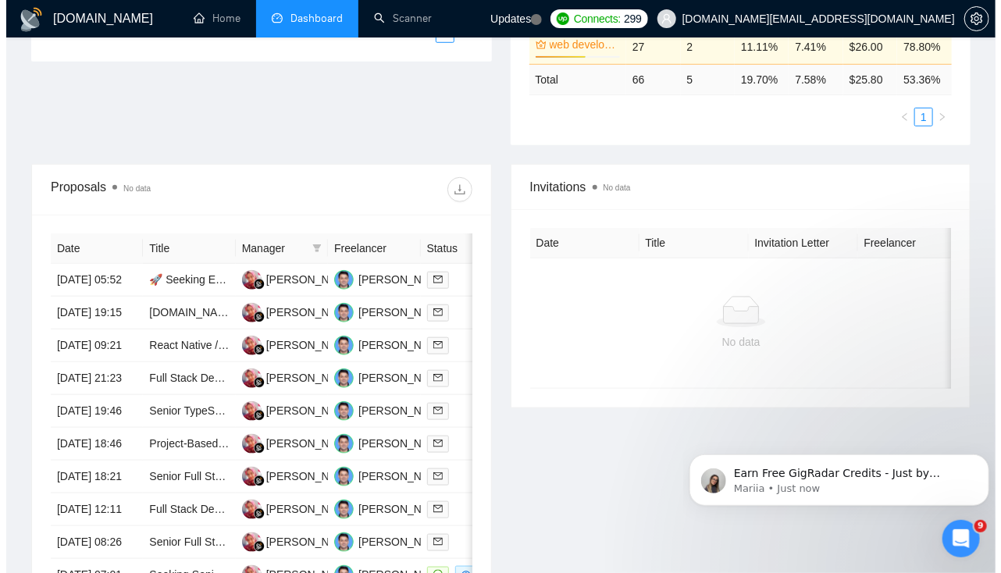
scroll to position [458, 0]
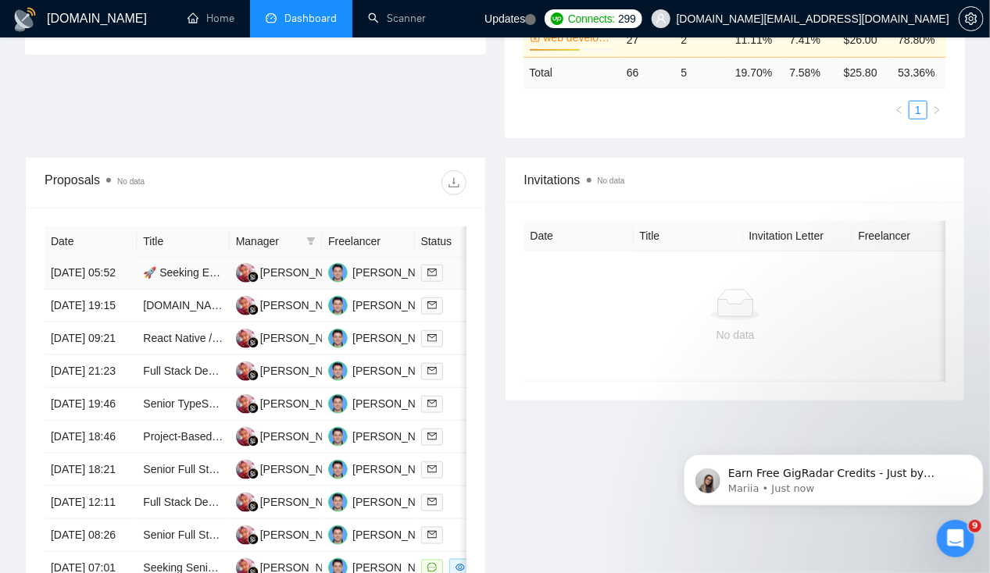
click at [66, 258] on td "[DATE] 05:52" at bounding box center [91, 273] width 92 height 33
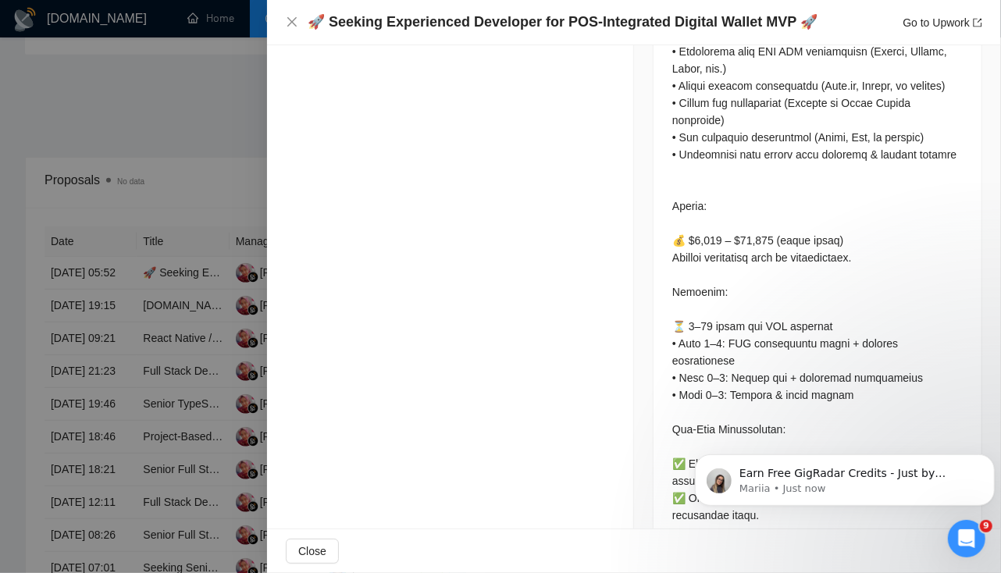
scroll to position [1835, 0]
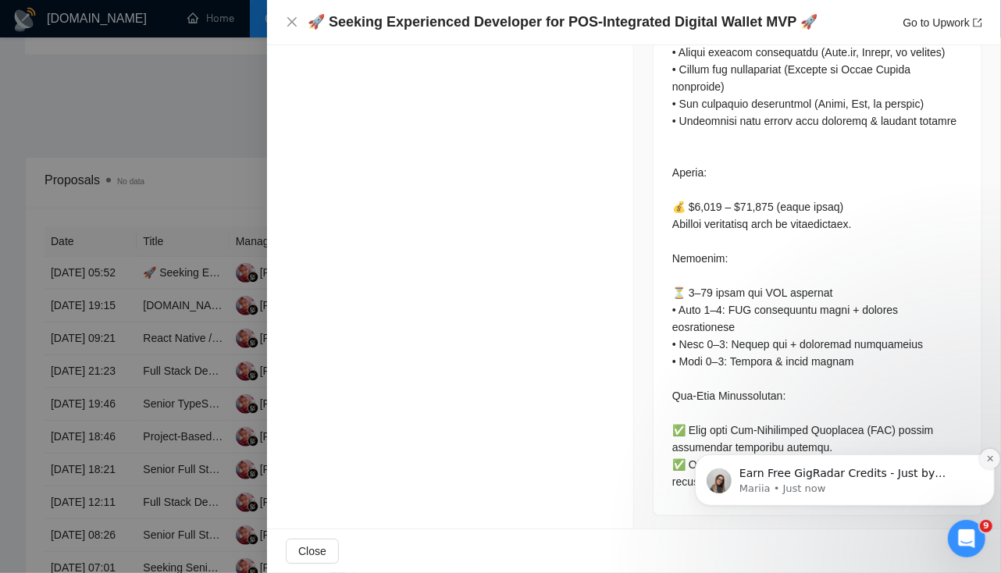
click at [985, 462] on button "Dismiss notification" at bounding box center [990, 458] width 20 height 20
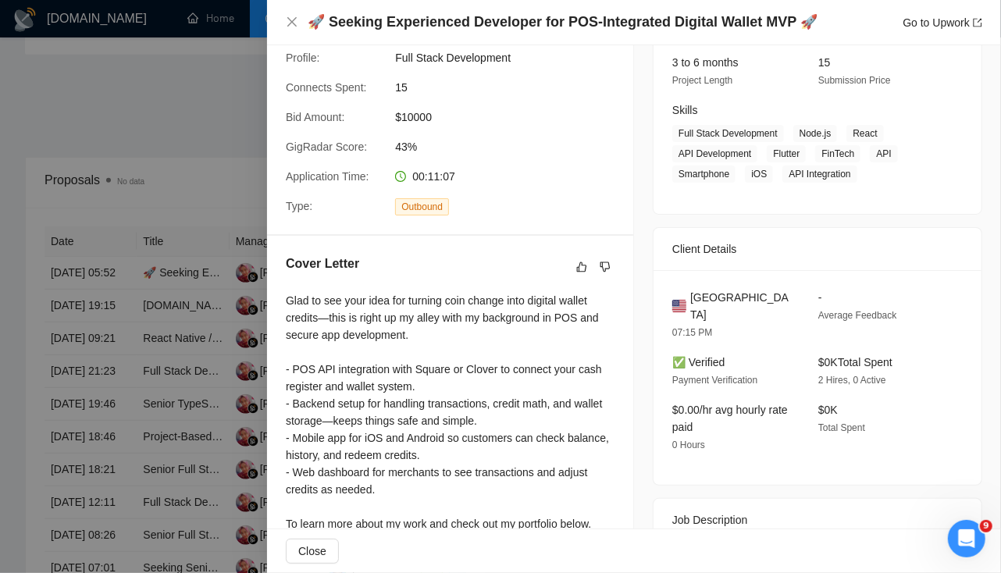
scroll to position [0, 0]
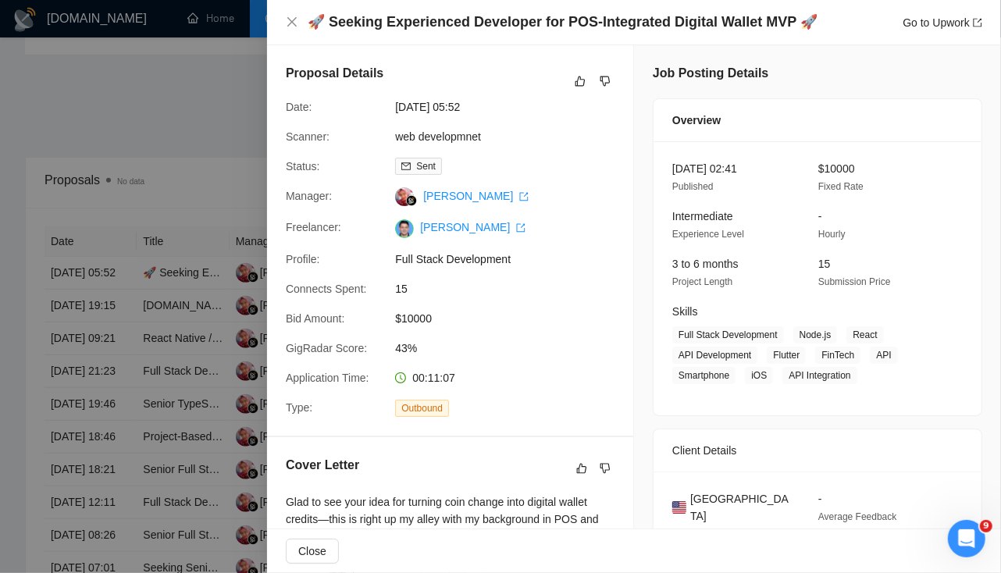
click at [70, 303] on div at bounding box center [500, 286] width 1001 height 573
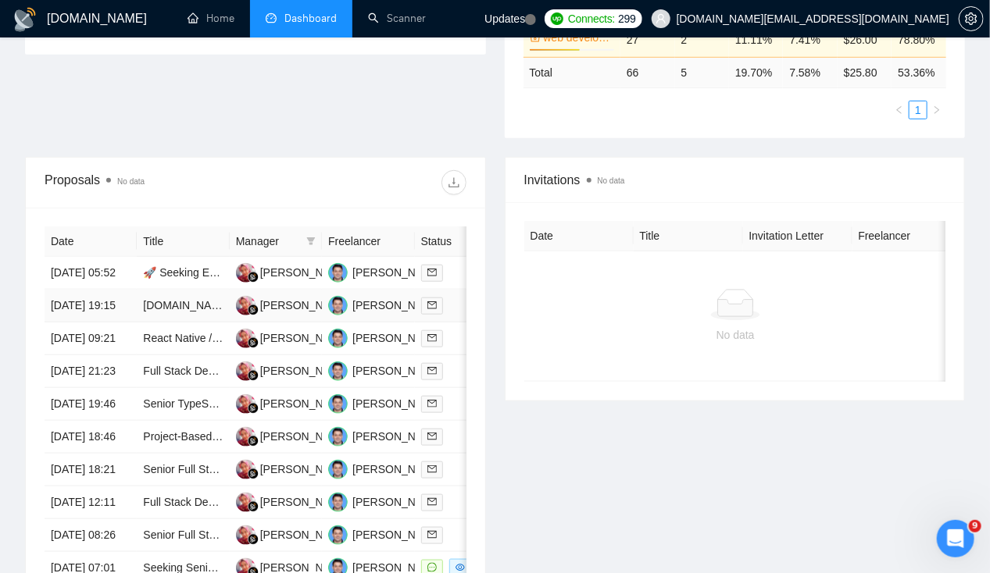
click at [75, 302] on td "[DATE] 19:15" at bounding box center [91, 306] width 92 height 33
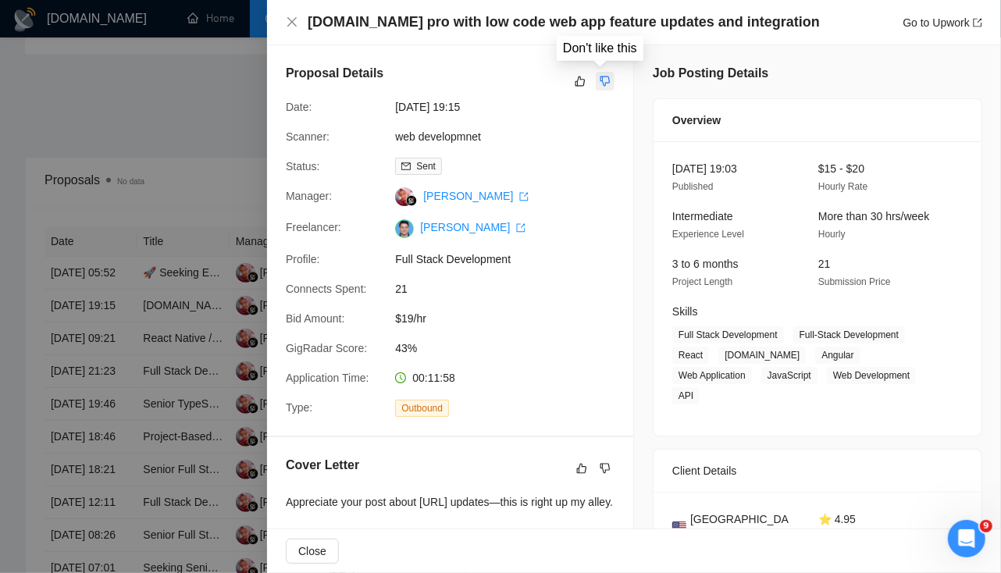
click at [601, 84] on icon "dislike" at bounding box center [606, 82] width 10 height 10
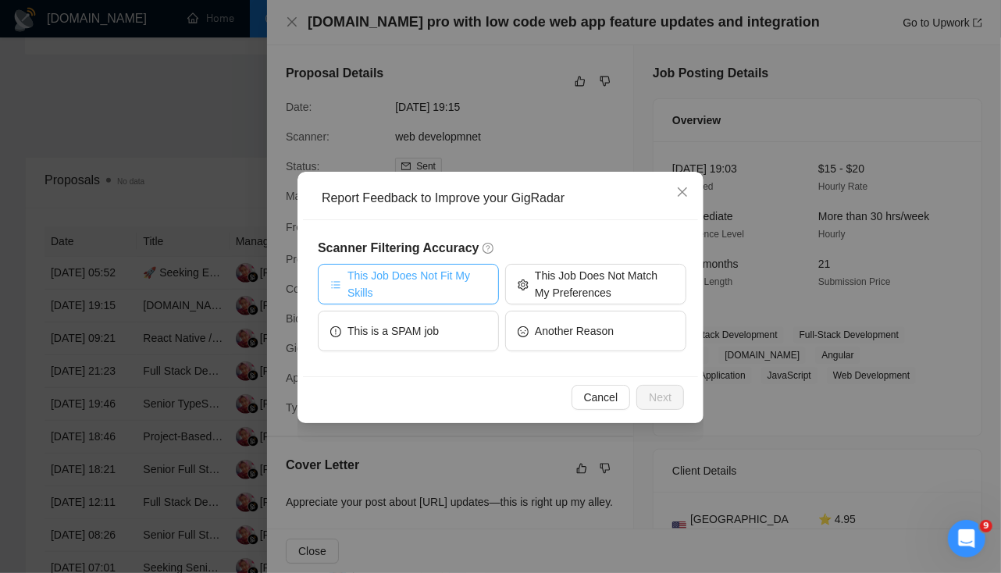
click at [430, 293] on span "This Job Does Not Fit My Skills" at bounding box center [417, 284] width 139 height 34
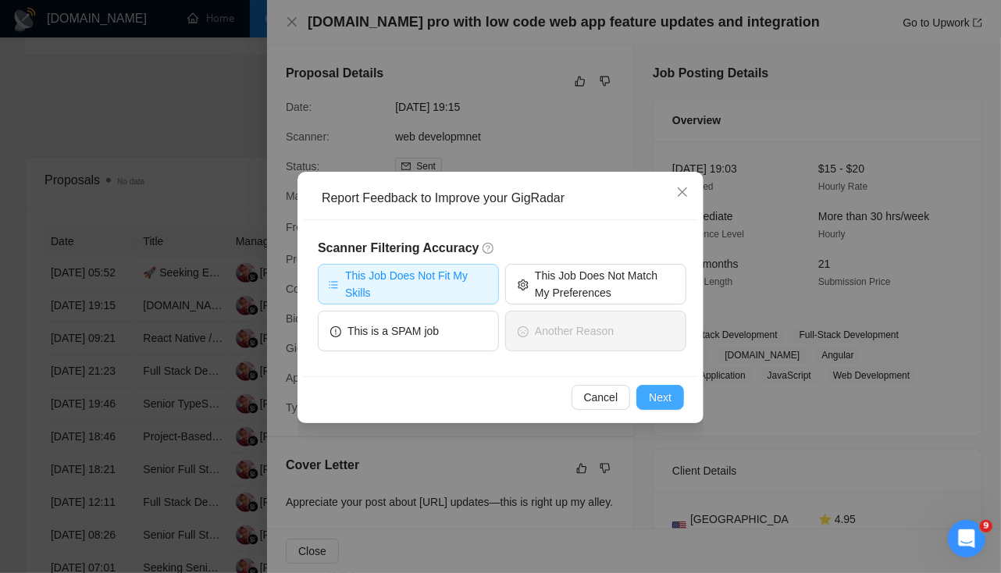
click at [661, 392] on span "Next" at bounding box center [660, 397] width 23 height 17
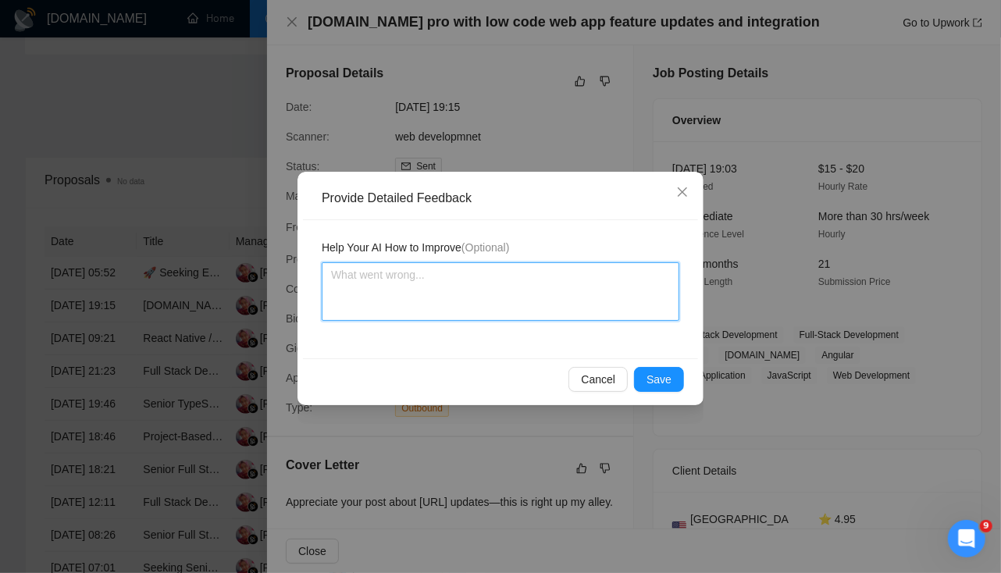
click at [431, 289] on textarea at bounding box center [501, 291] width 358 height 59
type textarea "W"
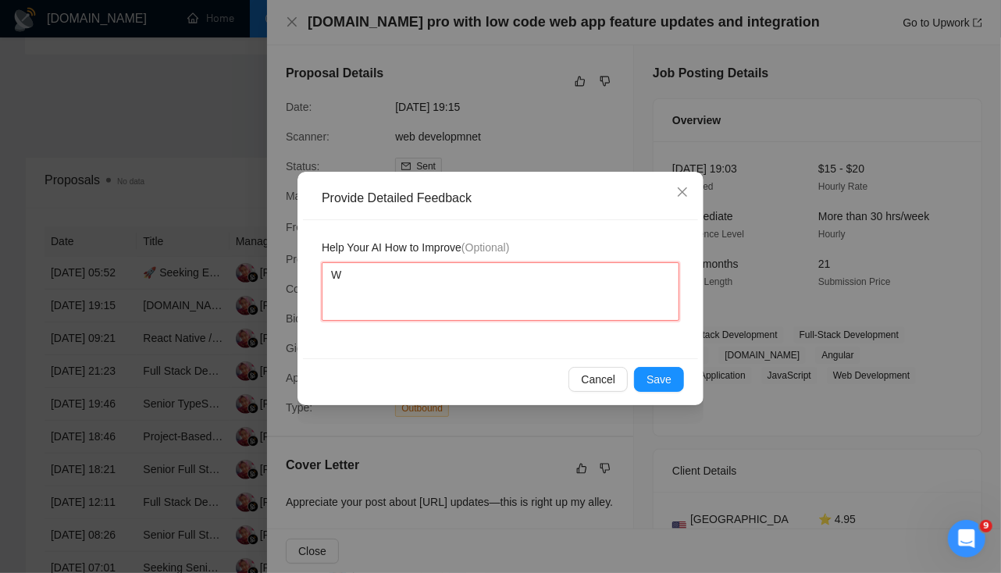
type textarea "We"
type textarea "We d"
type textarea "We do"
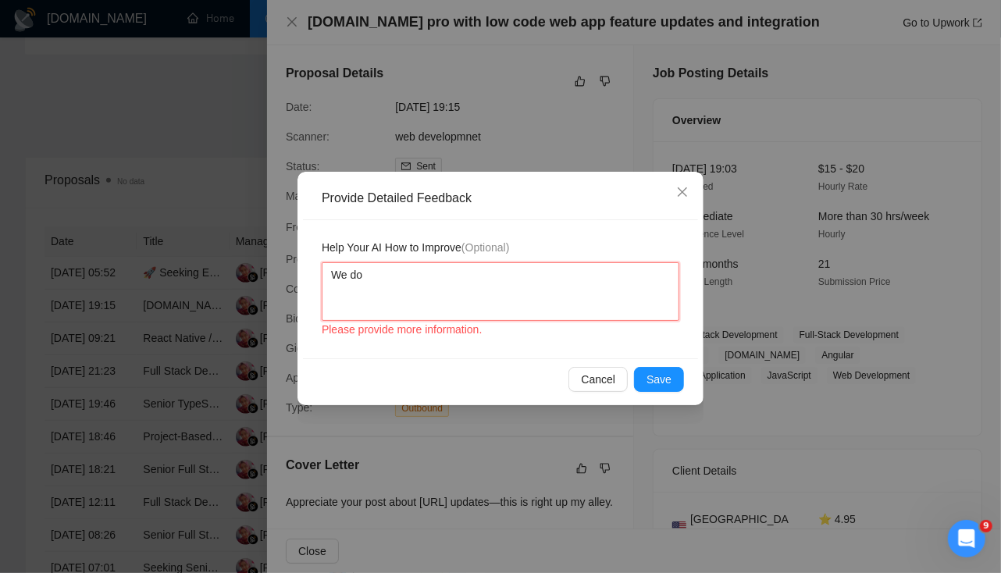
type textarea "We do n"
type textarea "We do no"
type textarea "We do not"
type textarea "We do not w"
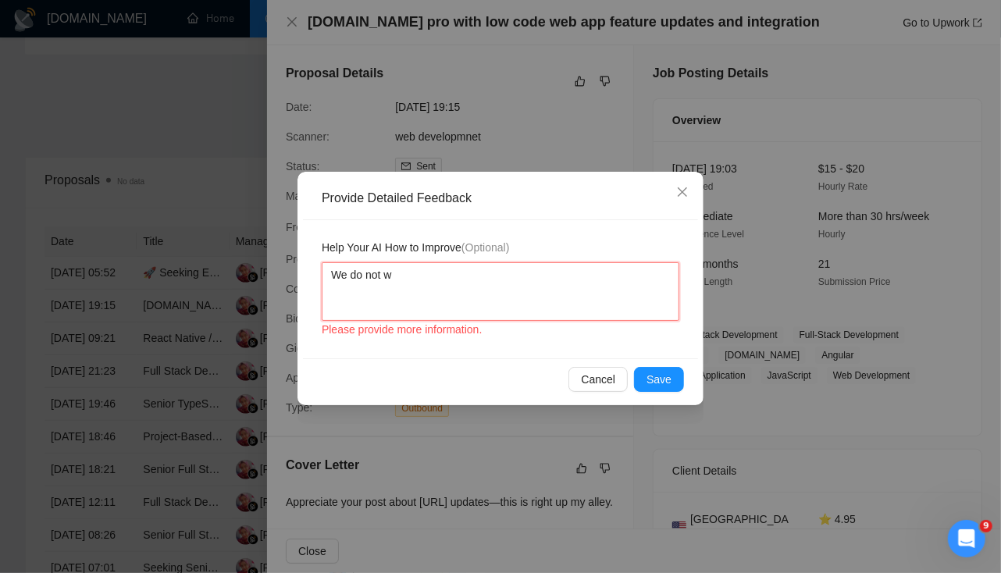
type textarea "We do not wo"
type textarea "We do not wor"
type textarea "We do not work"
type textarea "We do not work o"
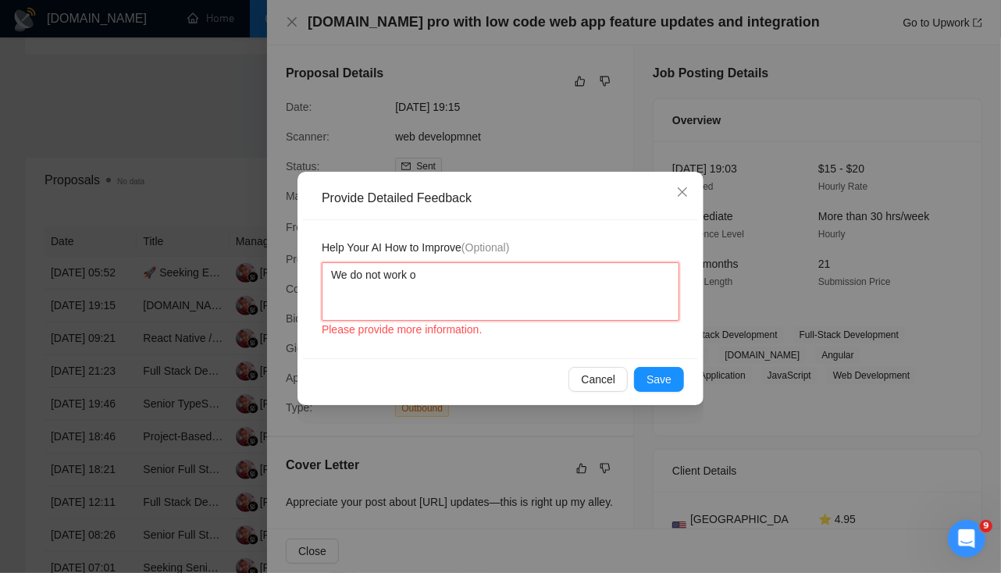
type textarea "We do not work on"
type textarea "We do not work on l"
type textarea "We do not work on lo"
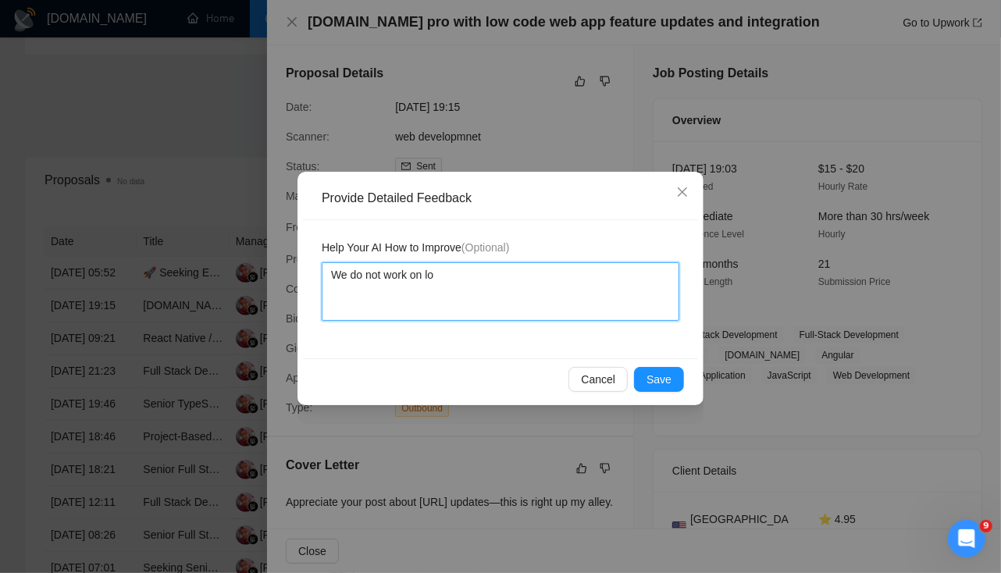
type textarea "We do not work on low"
type textarea "We do not work on low co"
type textarea "We do not work on low cod"
type textarea "We do not work on low code"
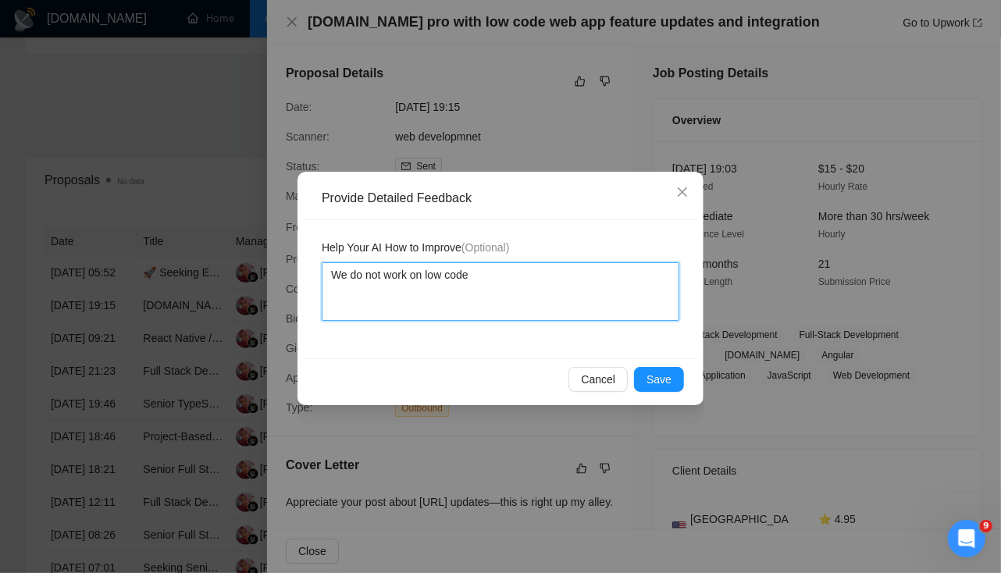
type textarea "We do not work on low code"
type textarea "We do not work on low code n"
type textarea "We do not work on low code no"
type textarea "We do not work on low code no c"
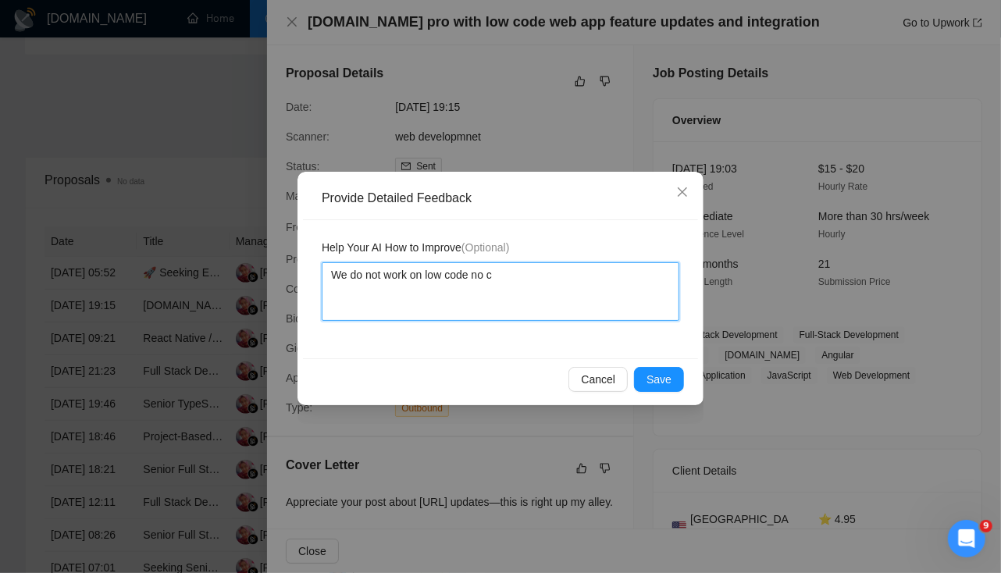
type textarea "We do not work on low code no co"
type textarea "We do not work on low code no cod"
type textarea "We do not work on low code no code"
type textarea "We do not work on low code no code p"
type textarea "We do not work on low code no code pl"
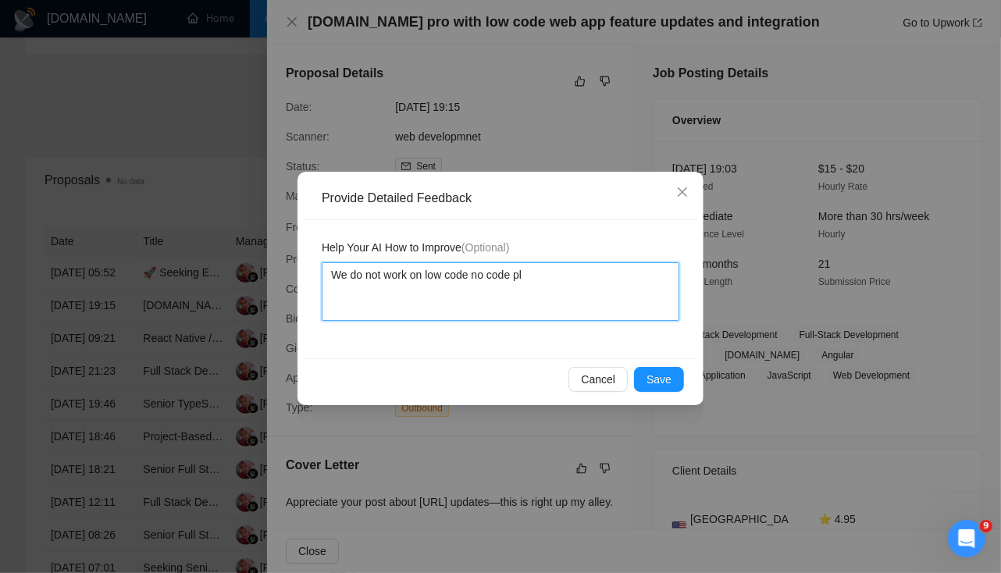
type textarea "We do not work on low code no code pla"
type textarea "We do not work on low code no code plat"
type textarea "We do not work on low code no code platf"
type textarea "We do not work on low code no code platfo"
type textarea "We do not work on low code no code platfor"
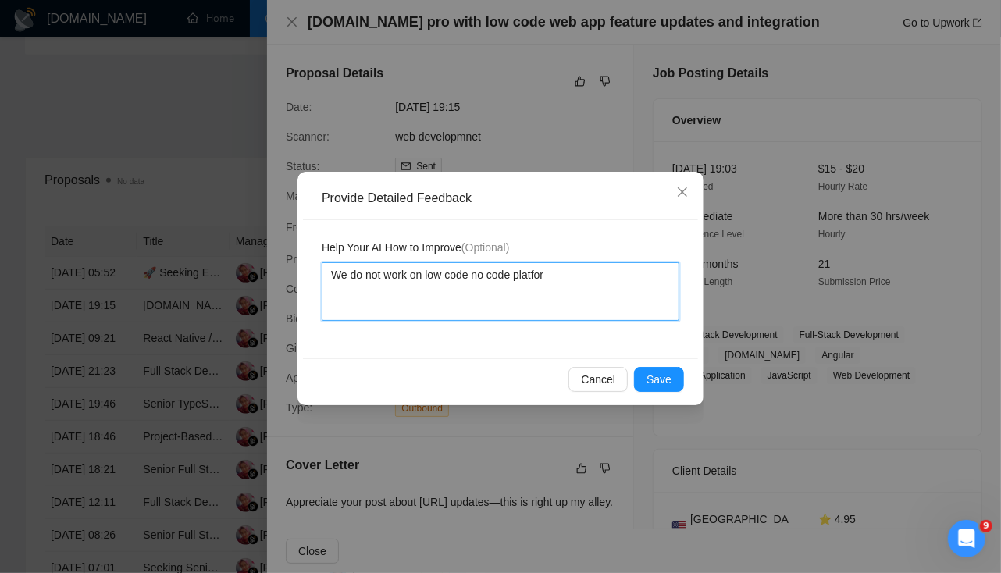
type textarea "We do not work on low code no code platform"
type textarea "We do not work on low code no code platforms"
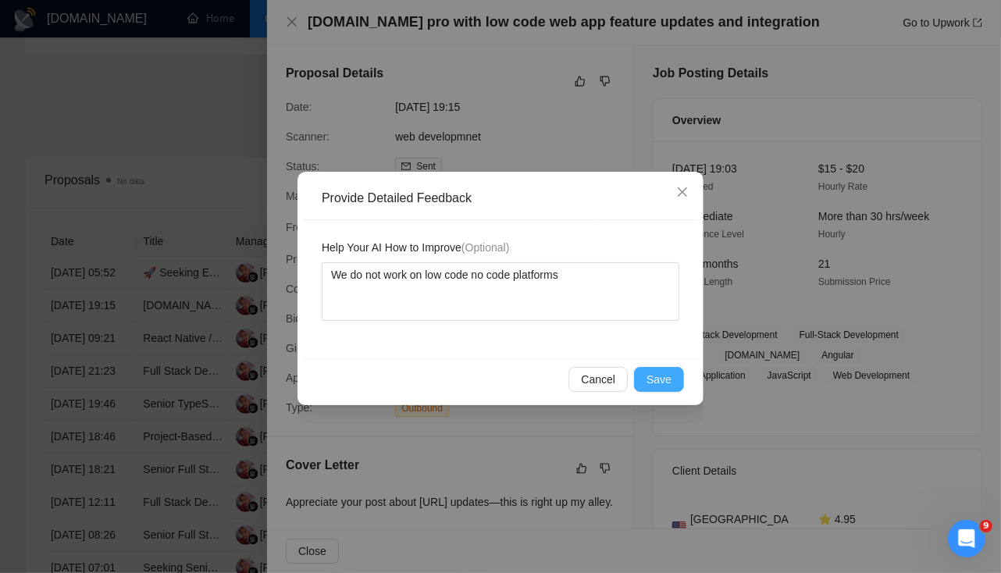
click at [668, 377] on span "Save" at bounding box center [659, 379] width 25 height 17
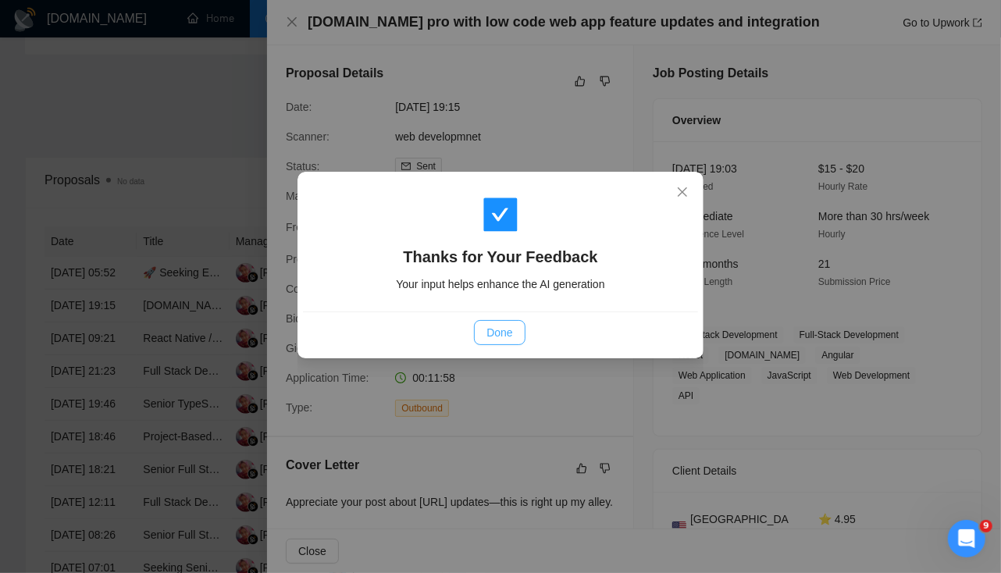
click at [506, 336] on span "Done" at bounding box center [500, 332] width 26 height 17
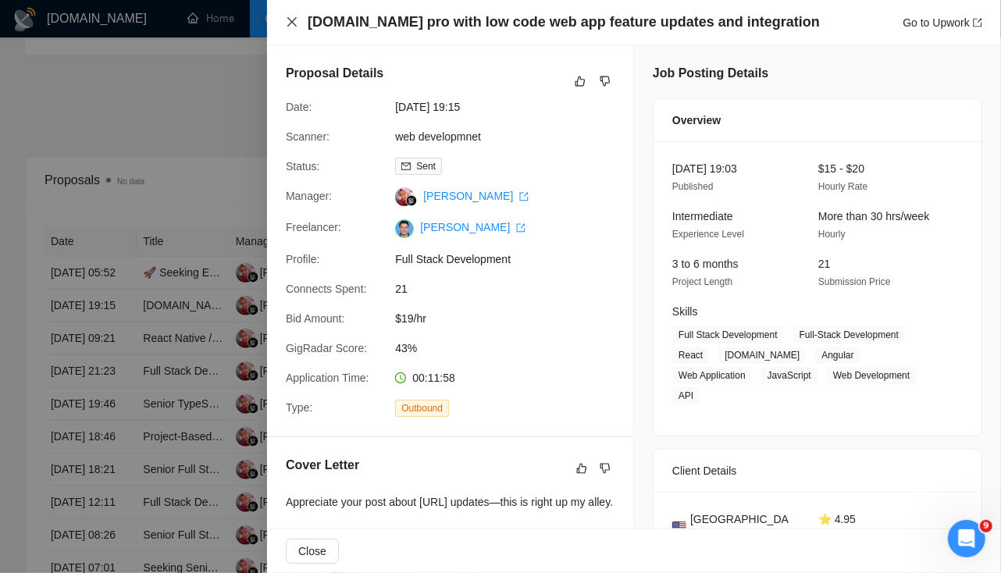
click at [294, 26] on icon "close" at bounding box center [292, 22] width 12 height 12
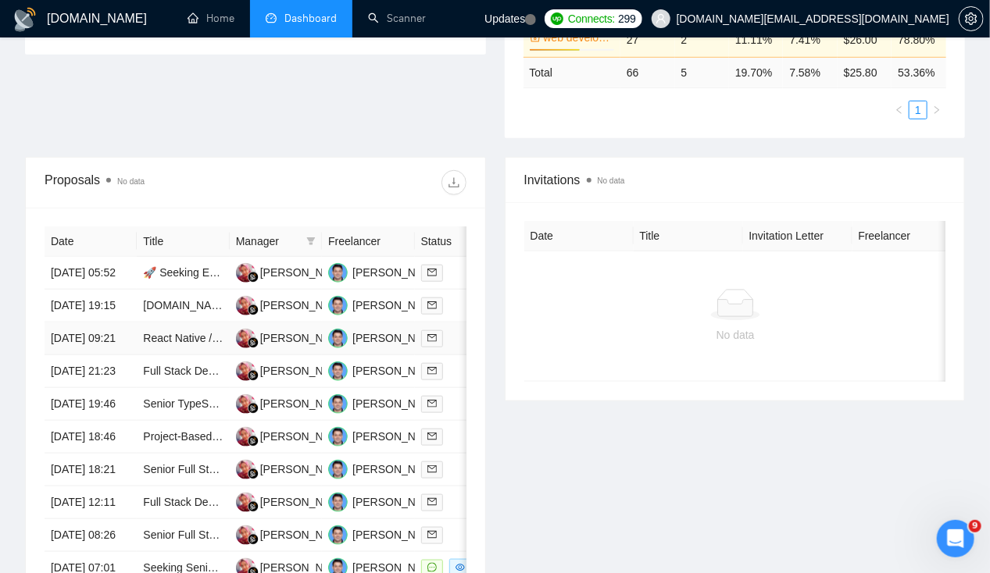
click at [64, 355] on td "[DATE] 09:21" at bounding box center [91, 339] width 92 height 33
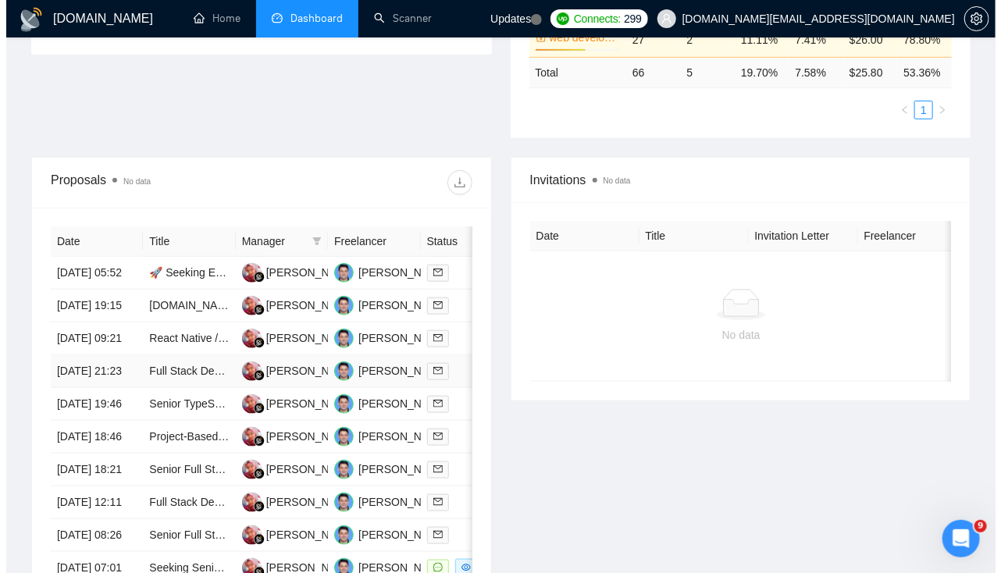
scroll to position [551, 0]
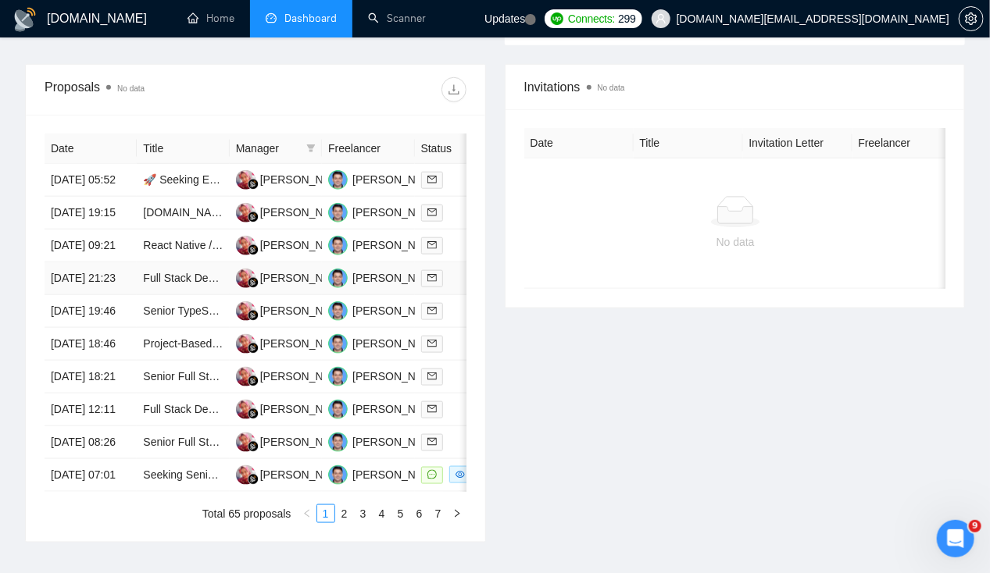
click at [91, 295] on td "[DATE] 21:23" at bounding box center [91, 278] width 92 height 33
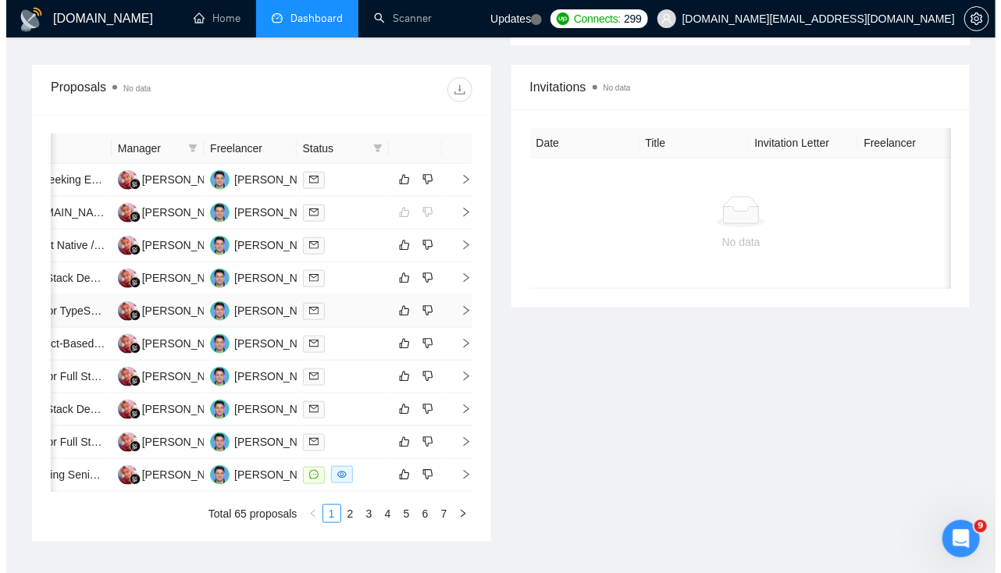
scroll to position [0, 0]
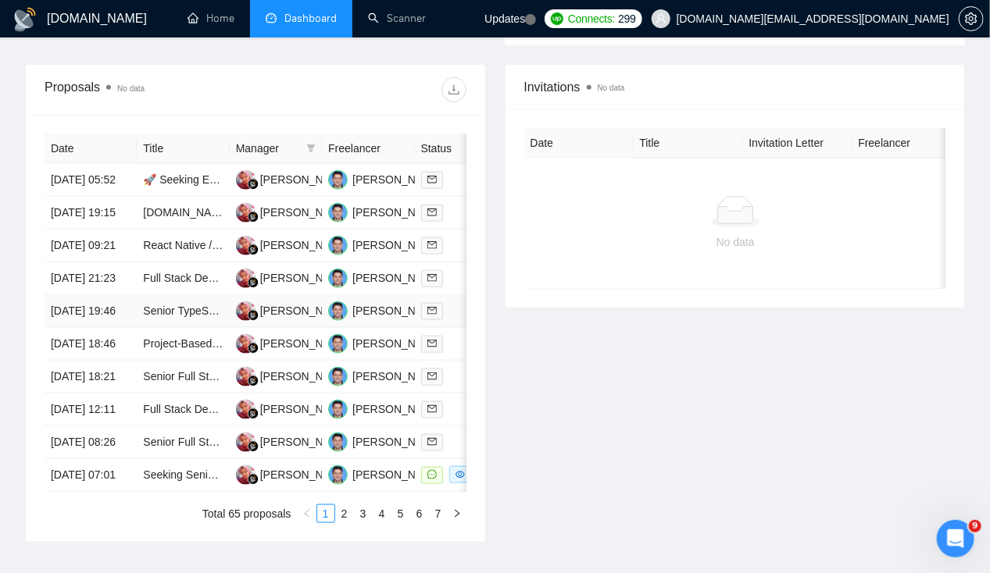
click at [75, 328] on td "[DATE] 19:46" at bounding box center [91, 311] width 92 height 33
click at [80, 361] on td "[DATE] 18:46" at bounding box center [91, 344] width 92 height 33
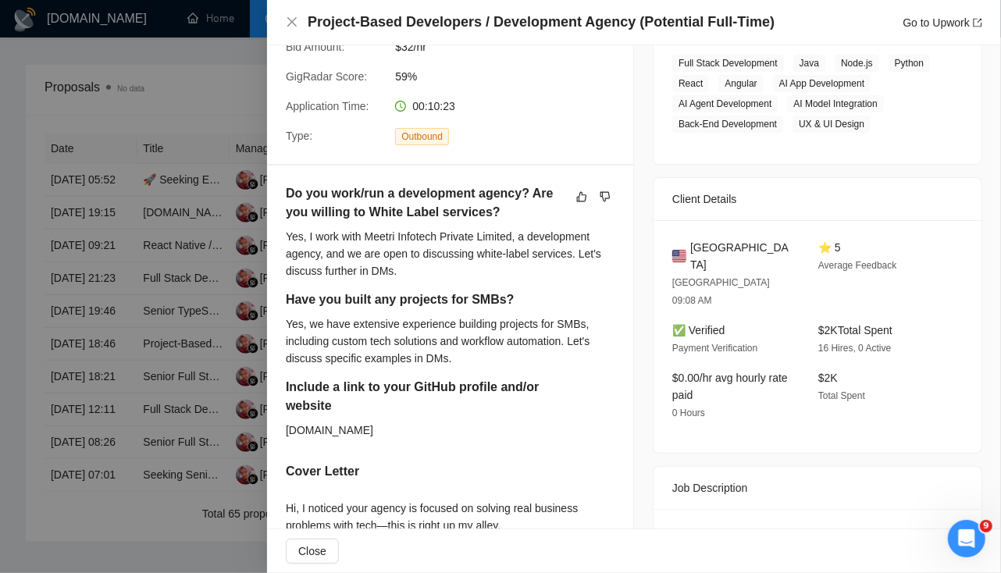
scroll to position [332, 0]
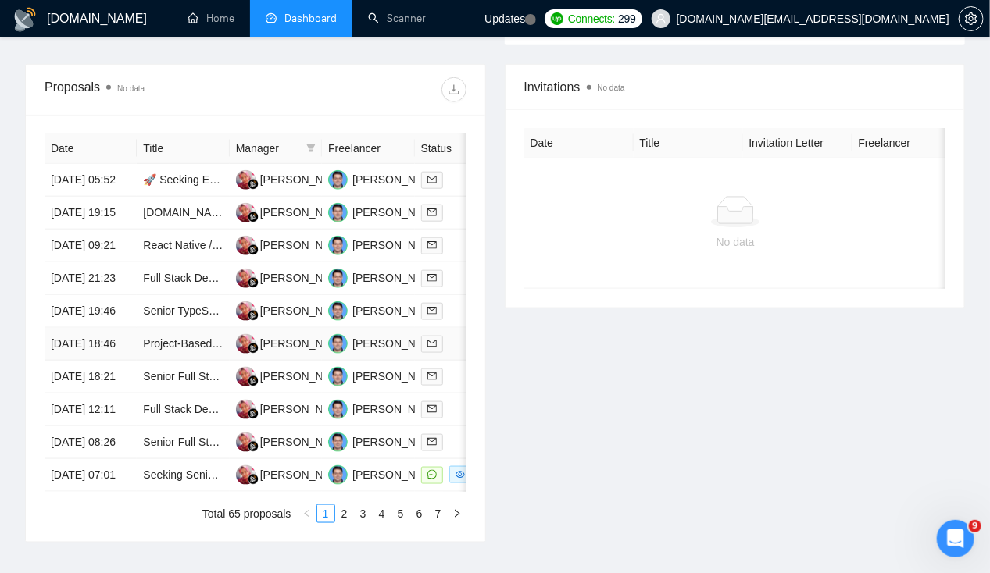
click at [85, 361] on td "[DATE] 18:46" at bounding box center [91, 344] width 92 height 33
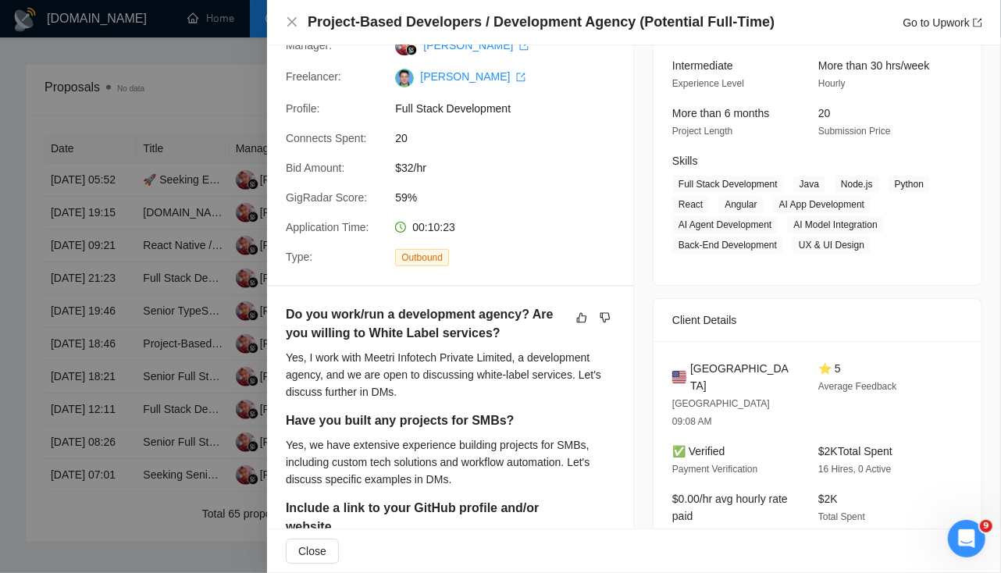
scroll to position [0, 0]
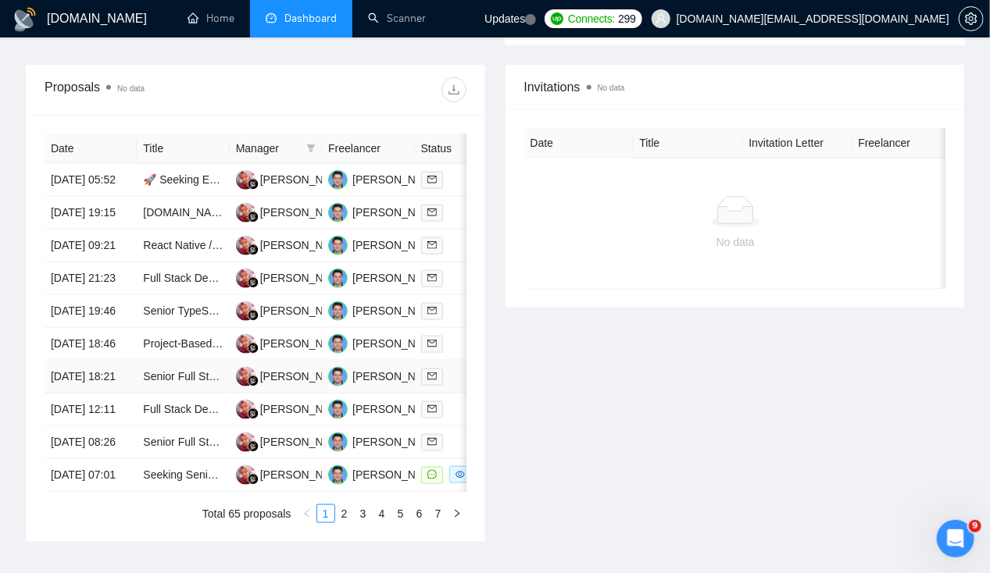
click at [78, 394] on td "[DATE] 18:21" at bounding box center [91, 377] width 92 height 33
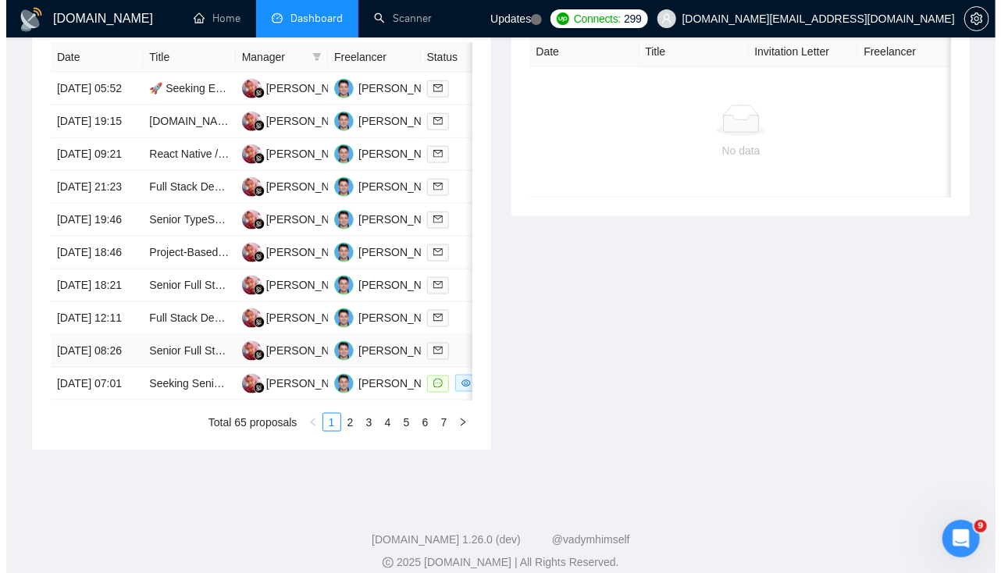
scroll to position [667, 0]
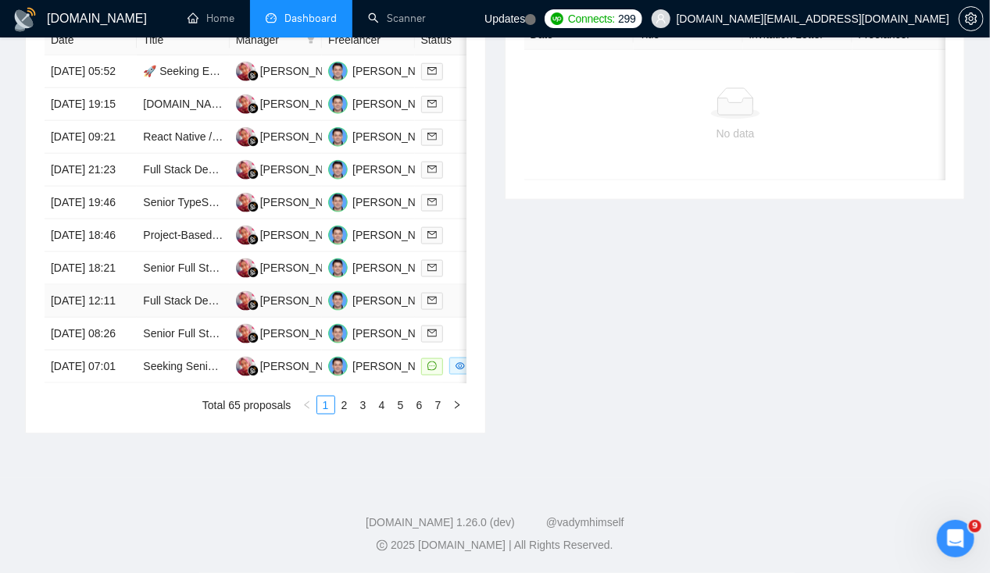
click at [81, 318] on td "[DATE] 12:11" at bounding box center [91, 301] width 92 height 33
